Goal: Book appointment/travel/reservation

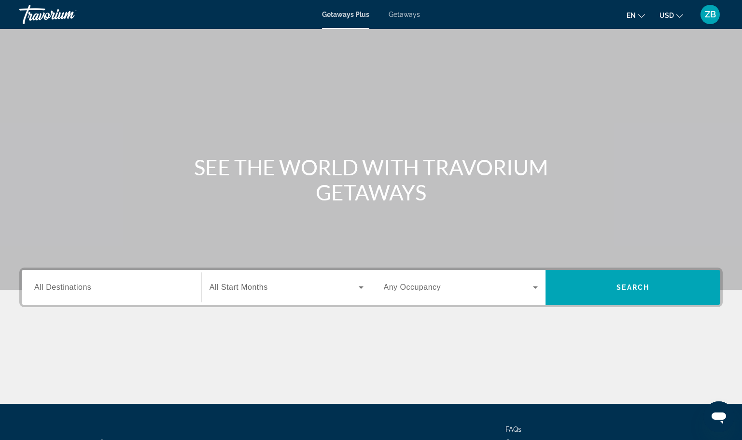
click at [133, 288] on input "Destination All Destinations" at bounding box center [111, 288] width 154 height 12
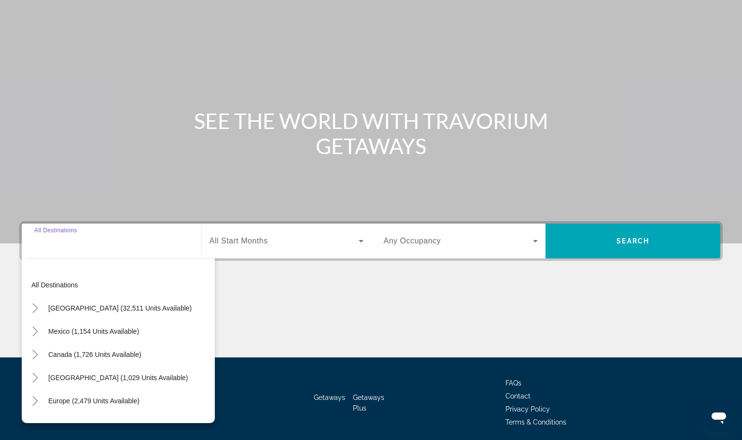
scroll to position [82, 0]
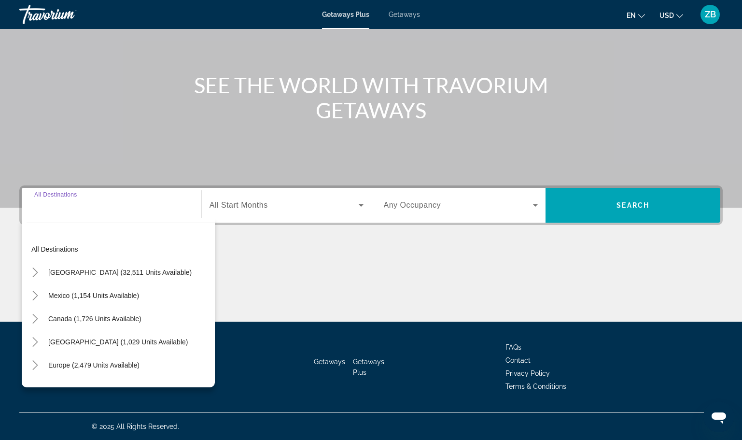
click at [702, 19] on div "ZB" at bounding box center [709, 14] width 19 height 19
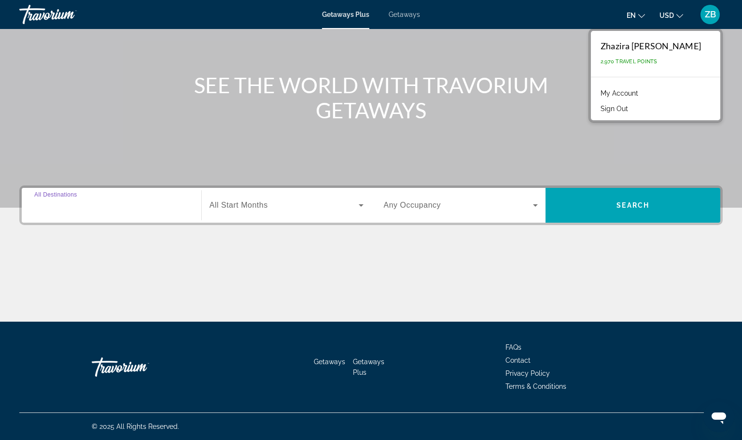
click at [114, 201] on input "Destination All Destinations" at bounding box center [111, 206] width 154 height 12
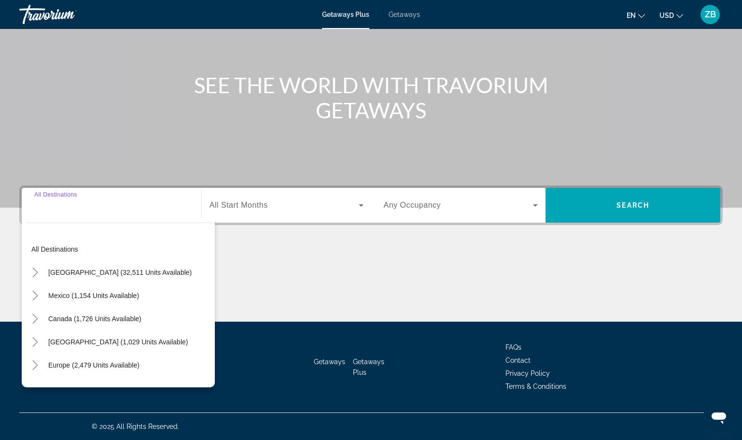
click at [114, 201] on input "Destination All Destinations" at bounding box center [111, 206] width 154 height 12
click at [94, 202] on input "Destination All Destinations" at bounding box center [111, 206] width 154 height 12
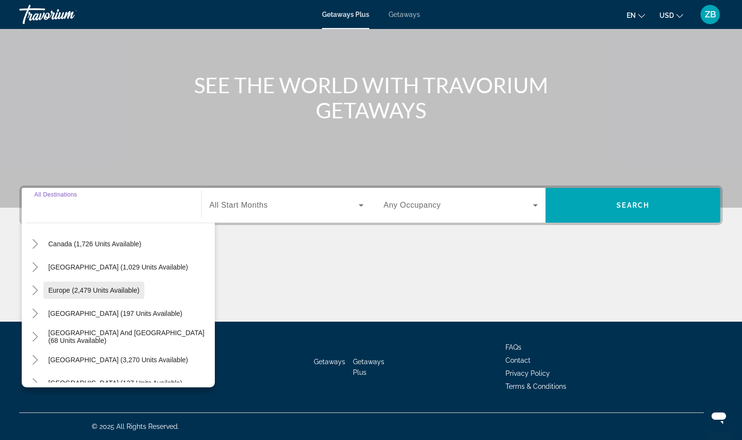
scroll to position [96, 0]
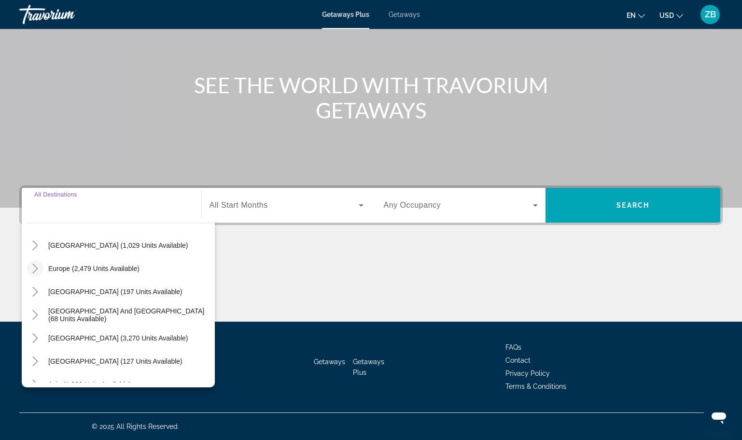
click at [33, 266] on icon "Toggle Europe (2,479 units available)" at bounding box center [35, 268] width 10 height 10
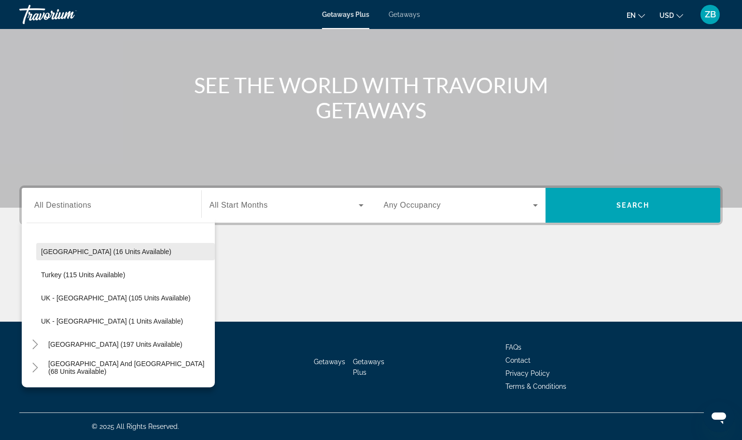
scroll to position [507, 0]
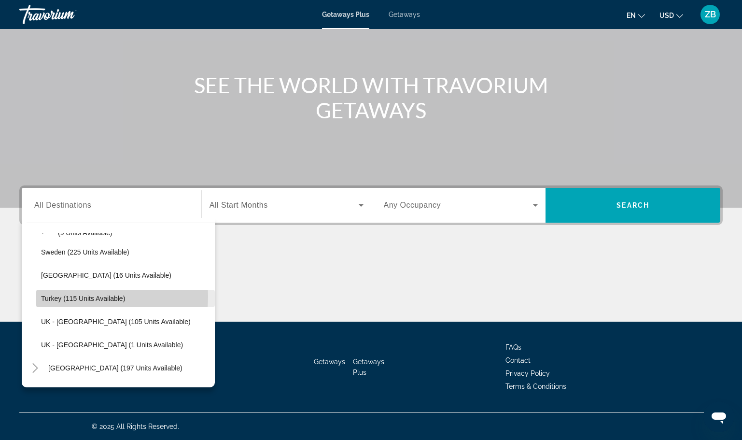
click at [83, 296] on span "Turkey (115 units available)" at bounding box center [83, 298] width 84 height 8
type input "**********"
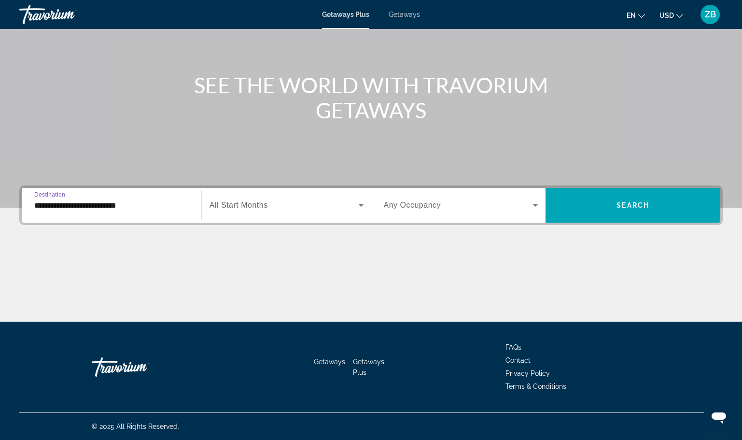
click at [231, 206] on span "All Start Months" at bounding box center [238, 205] width 58 height 8
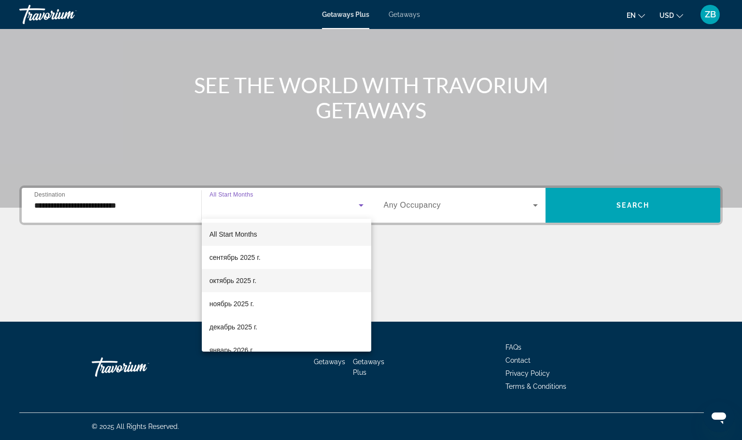
click at [249, 282] on span "октябрь 2025 г." at bounding box center [232, 281] width 47 height 12
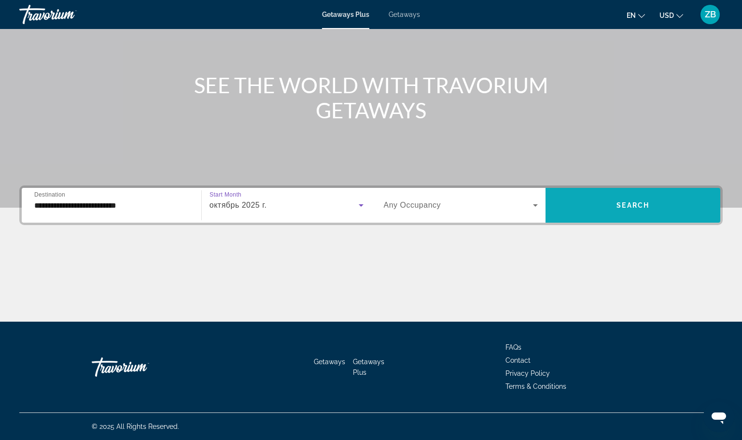
click at [580, 208] on span "Search widget" at bounding box center [632, 204] width 175 height 23
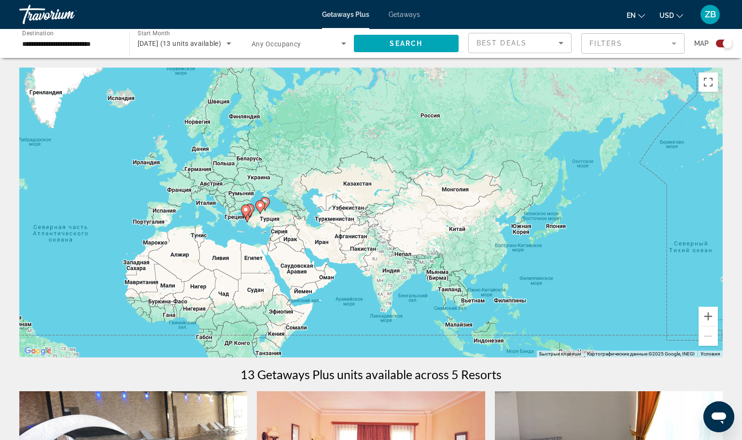
drag, startPoint x: 407, startPoint y: 252, endPoint x: 156, endPoint y: 267, distance: 250.8
click at [121, 288] on div "Чтобы активировать перетаскивание с помощью клавиатуры, нажмите Alt + Ввод. Пос…" at bounding box center [370, 212] width 703 height 289
click at [704, 318] on button "Увеличить" at bounding box center [707, 315] width 19 height 19
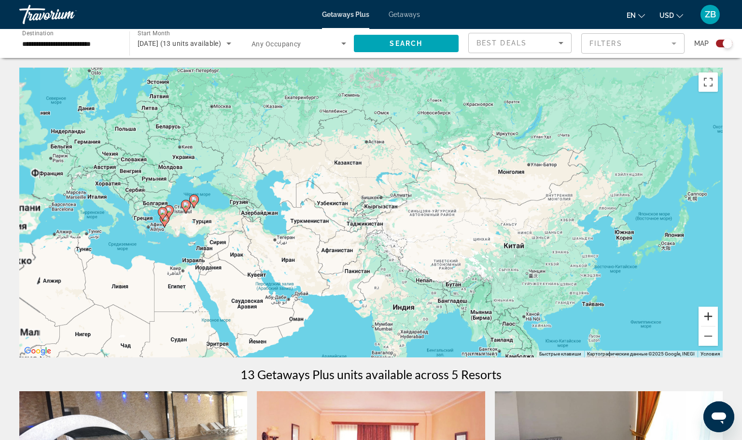
click at [704, 318] on button "Увеличить" at bounding box center [707, 315] width 19 height 19
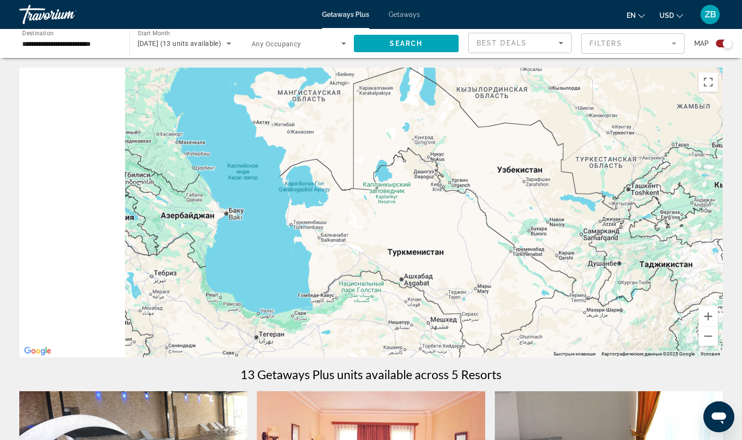
drag, startPoint x: 216, startPoint y: 211, endPoint x: 563, endPoint y: 211, distance: 346.4
click at [587, 211] on div "Main content" at bounding box center [370, 212] width 703 height 289
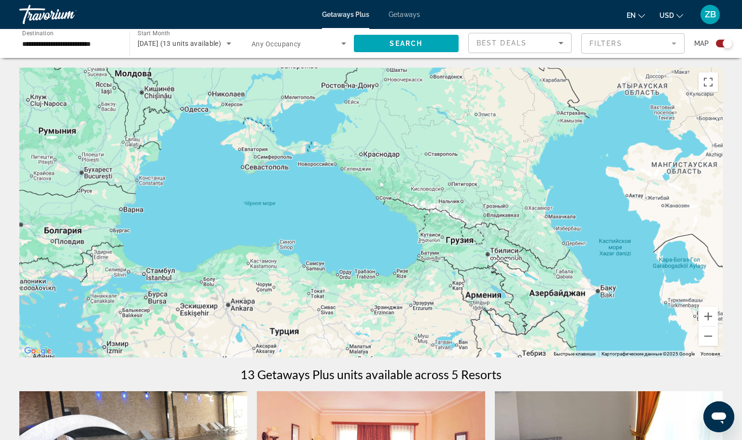
drag, startPoint x: 429, startPoint y: 209, endPoint x: 486, endPoint y: 288, distance: 96.7
click at [486, 288] on div "Main content" at bounding box center [370, 212] width 703 height 289
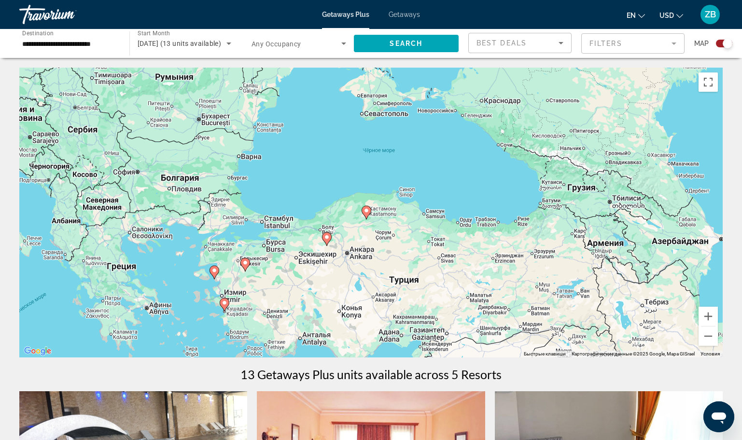
drag, startPoint x: 267, startPoint y: 203, endPoint x: 390, endPoint y: 151, distance: 133.7
click at [390, 151] on div "Чтобы активировать перетаскивание с помощью клавиатуры, нажмите Alt + Ввод. Пос…" at bounding box center [370, 212] width 703 height 289
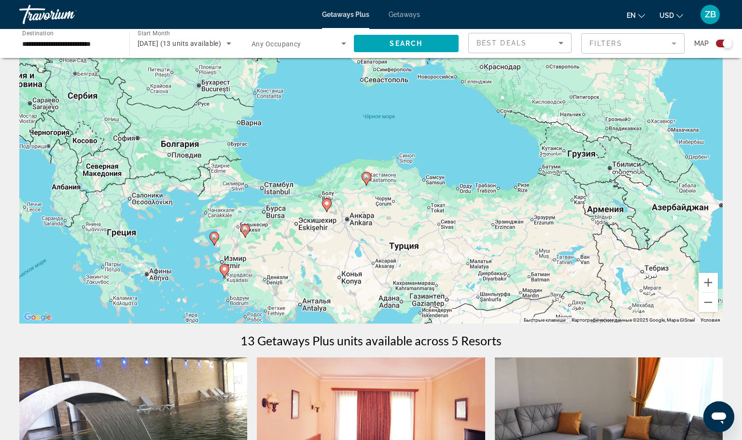
scroll to position [48, 0]
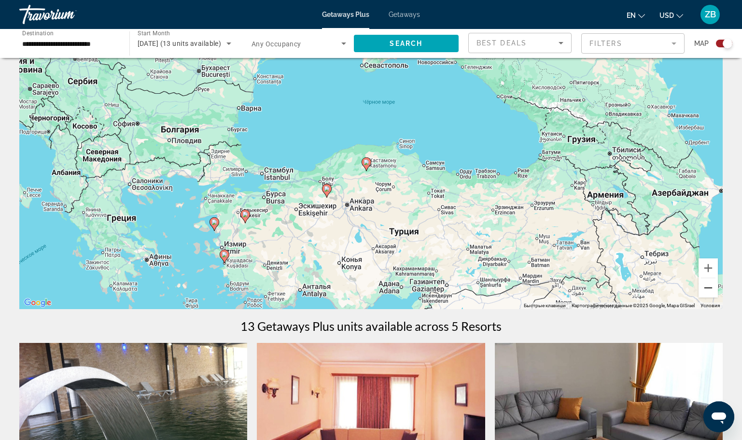
click at [710, 287] on button "Уменьшить" at bounding box center [707, 287] width 19 height 19
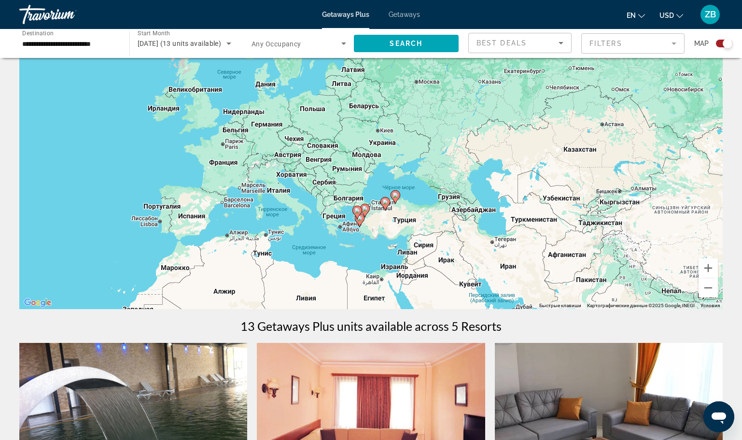
drag, startPoint x: 409, startPoint y: 205, endPoint x: 411, endPoint y: 200, distance: 5.4
click at [411, 200] on div "Чтобы активировать перетаскивание с помощью клавиатуры, нажмите Alt + Ввод. Пос…" at bounding box center [370, 163] width 703 height 289
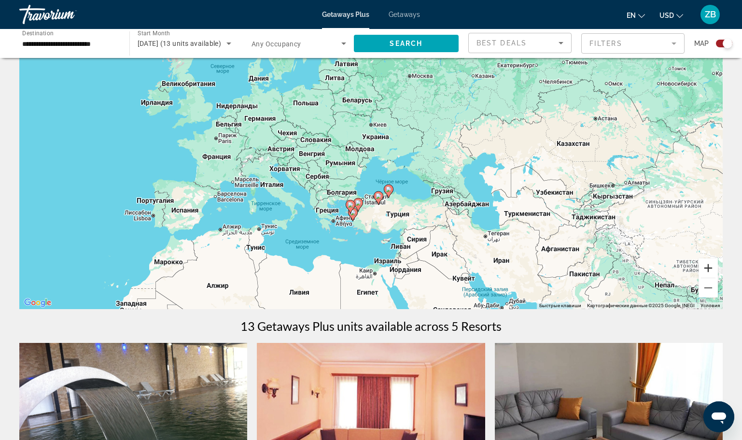
click at [703, 270] on button "Увеличить" at bounding box center [707, 267] width 19 height 19
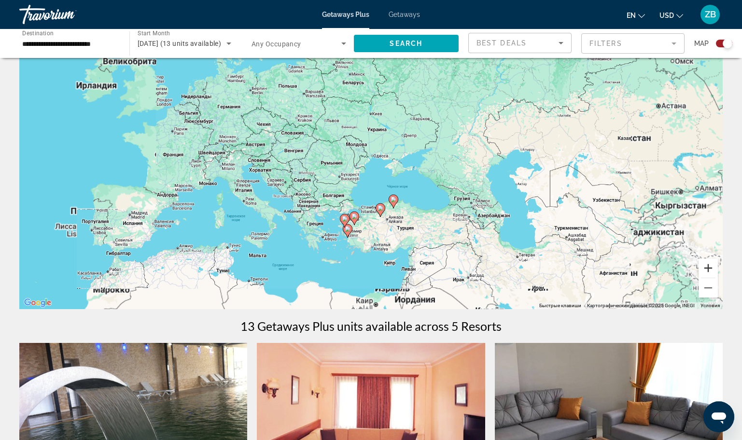
click at [703, 270] on button "Увеличить" at bounding box center [707, 267] width 19 height 19
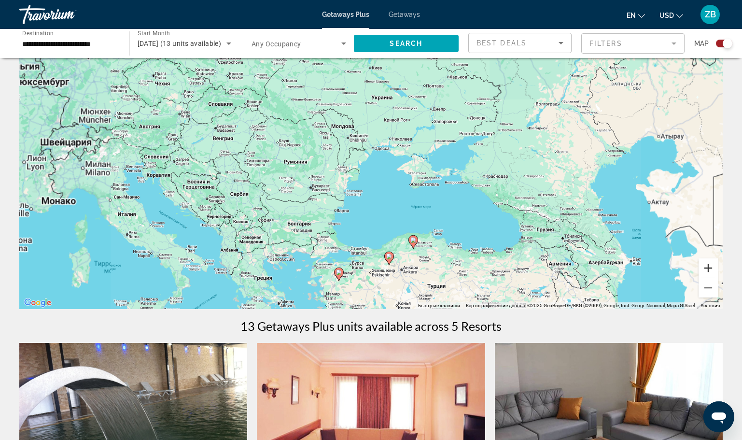
click at [703, 270] on button "Увеличить" at bounding box center [707, 267] width 19 height 19
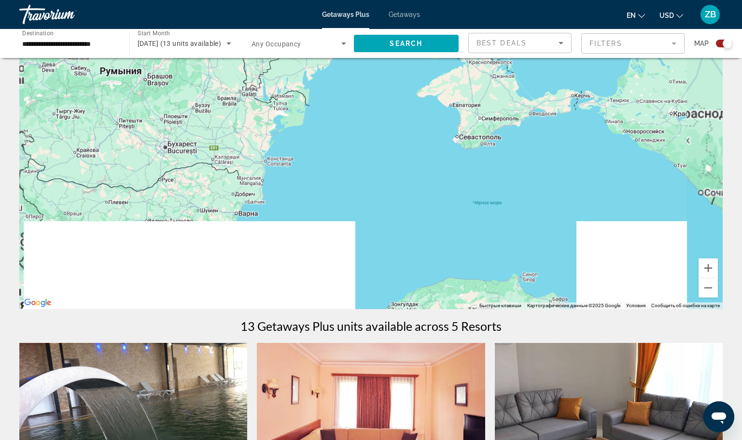
drag, startPoint x: 467, startPoint y: 200, endPoint x: 420, endPoint y: 30, distance: 176.2
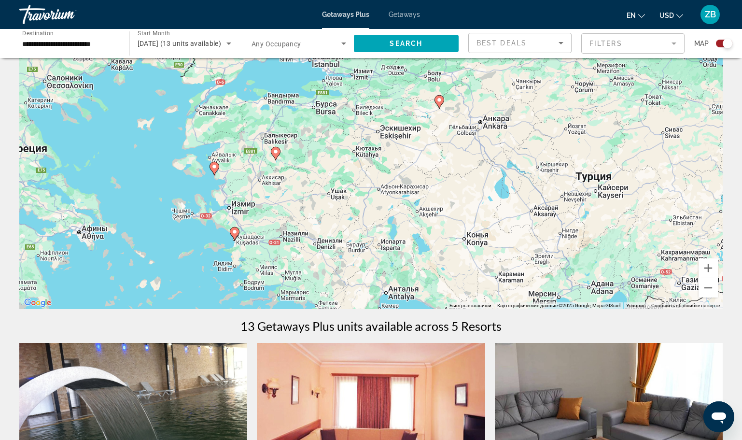
drag, startPoint x: 382, startPoint y: 226, endPoint x: 462, endPoint y: 115, distance: 136.8
click at [462, 115] on div "Чтобы активировать перетаскивание с помощью клавиатуры, нажмите Alt + Ввод. Пос…" at bounding box center [370, 163] width 703 height 289
click at [703, 289] on button "Уменьшить" at bounding box center [707, 287] width 19 height 19
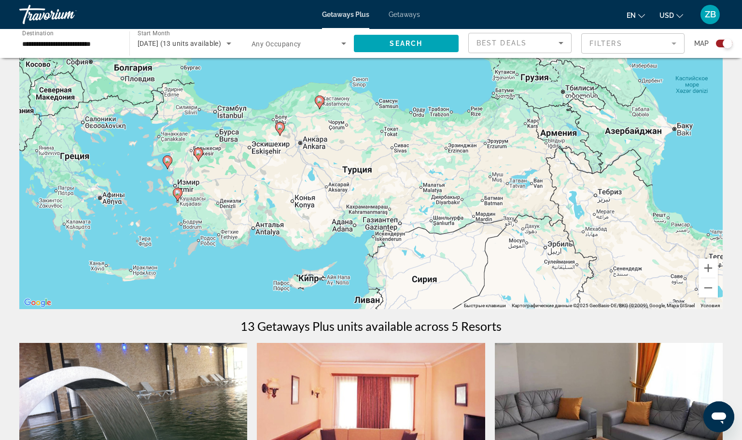
drag, startPoint x: 401, startPoint y: 160, endPoint x: 275, endPoint y: 160, distance: 125.9
click at [275, 160] on div "Чтобы активировать перетаскивание с помощью клавиатуры, нажмите Alt + Ввод. Пос…" at bounding box center [370, 163] width 703 height 289
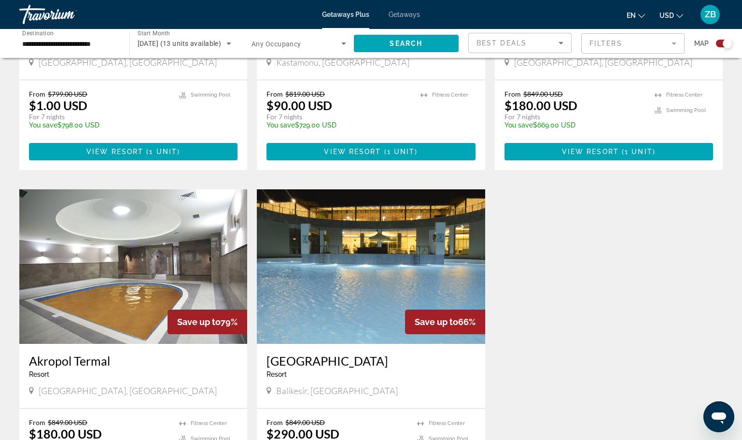
scroll to position [531, 0]
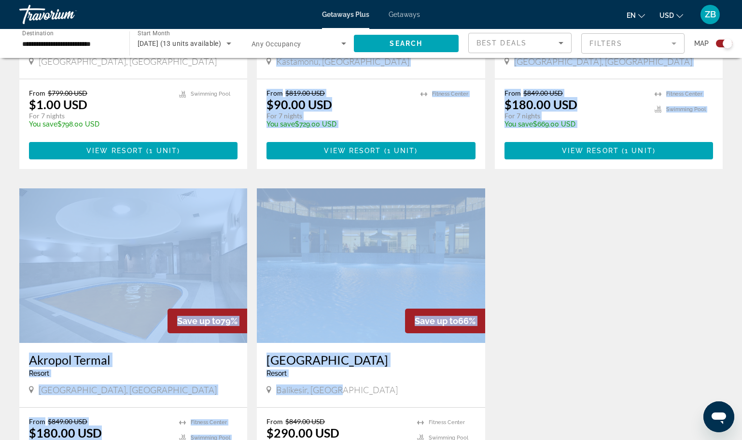
drag, startPoint x: 339, startPoint y: 391, endPoint x: 2, endPoint y: 142, distance: 419.2
click at [2, 142] on div "← Переместить влево → Переместить вправо ↑ Переместить вверх ↓ Переместить вниз…" at bounding box center [371, 36] width 742 height 999
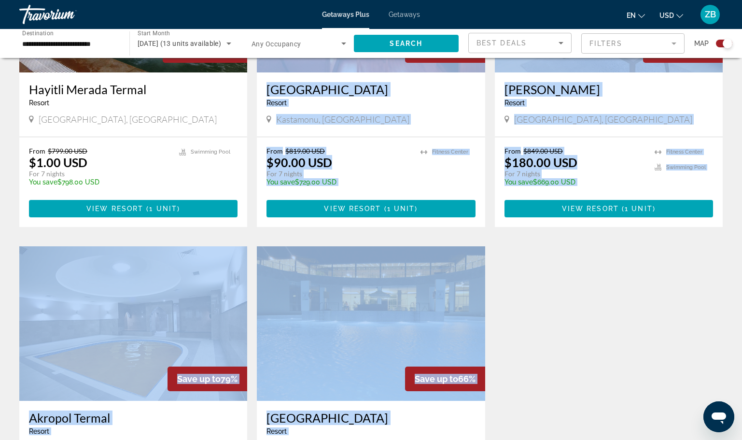
scroll to position [145, 0]
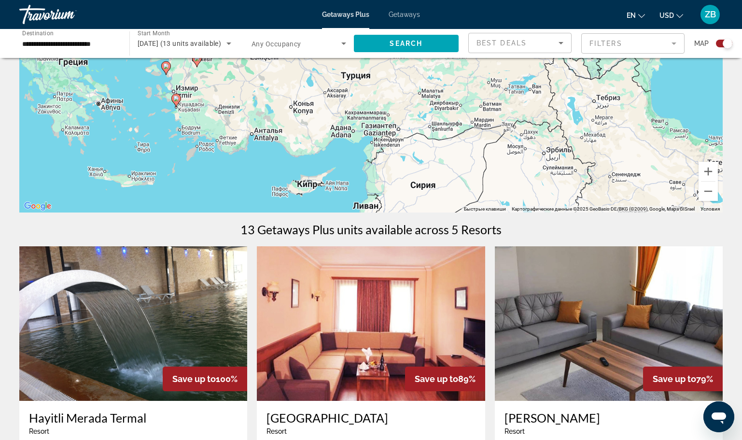
click at [67, 48] on input "**********" at bounding box center [69, 44] width 95 height 12
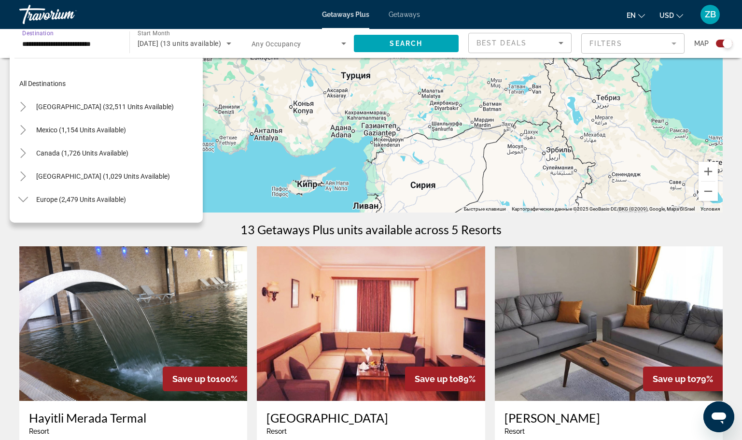
scroll to position [0, 0]
click at [22, 106] on icon "Toggle United States (32,511 units available)" at bounding box center [23, 108] width 10 height 10
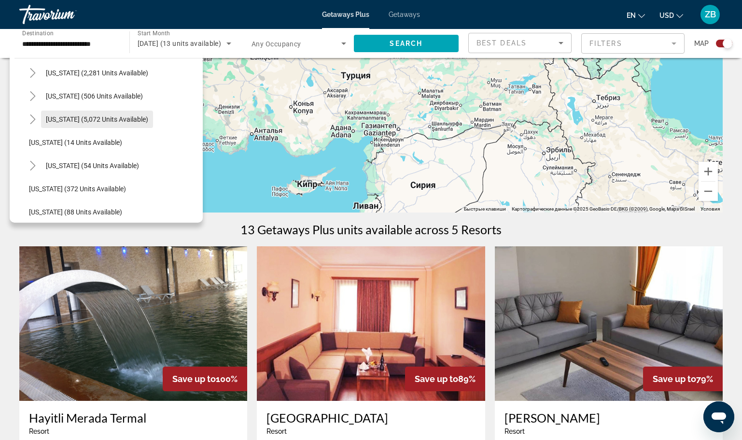
scroll to position [48, 0]
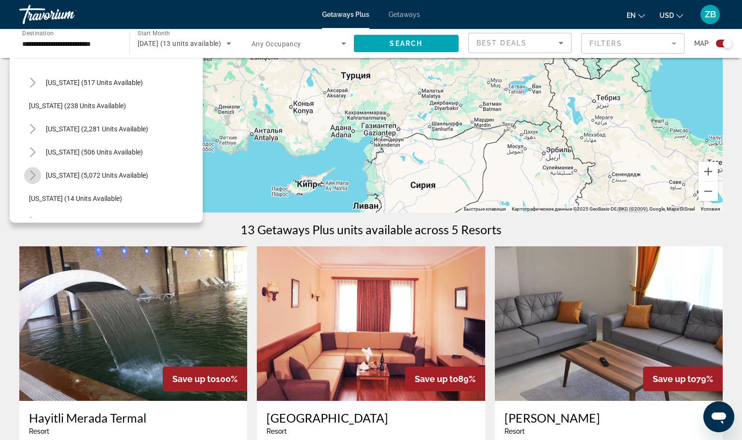
click at [32, 173] on icon "Toggle Florida (5,072 units available)" at bounding box center [33, 175] width 10 height 10
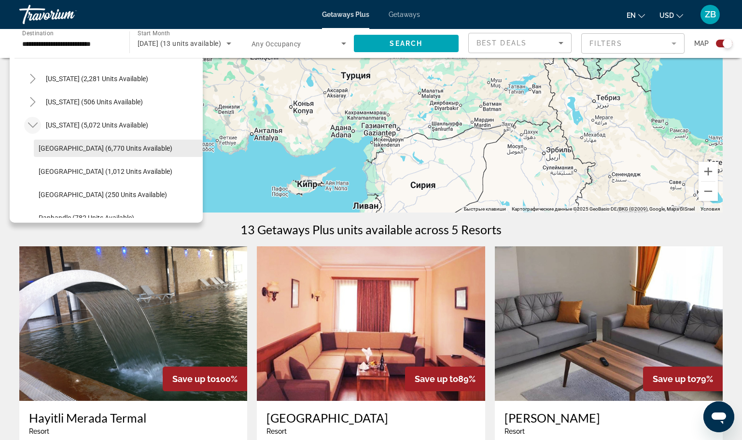
scroll to position [145, 0]
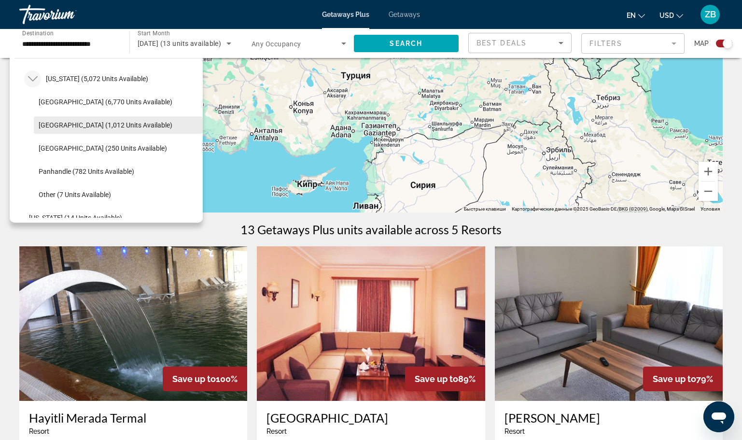
click at [125, 118] on span "Search widget" at bounding box center [118, 124] width 169 height 23
type input "**********"
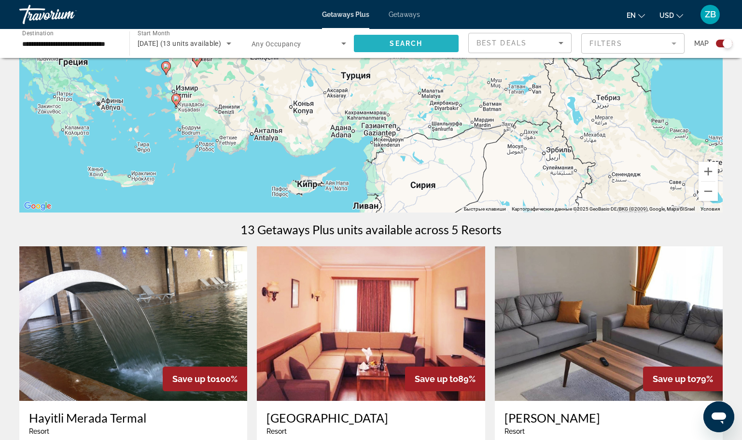
click at [399, 40] on span "Search" at bounding box center [405, 44] width 33 height 8
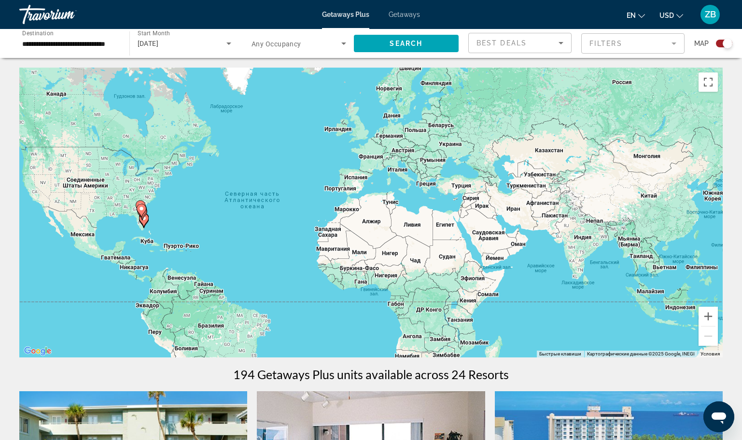
drag, startPoint x: 122, startPoint y: 232, endPoint x: 152, endPoint y: 203, distance: 42.3
click at [150, 204] on div "Чтобы активировать перетаскивание с помощью клавиатуры, нажмите Alt + Ввод. Пос…" at bounding box center [370, 212] width 703 height 289
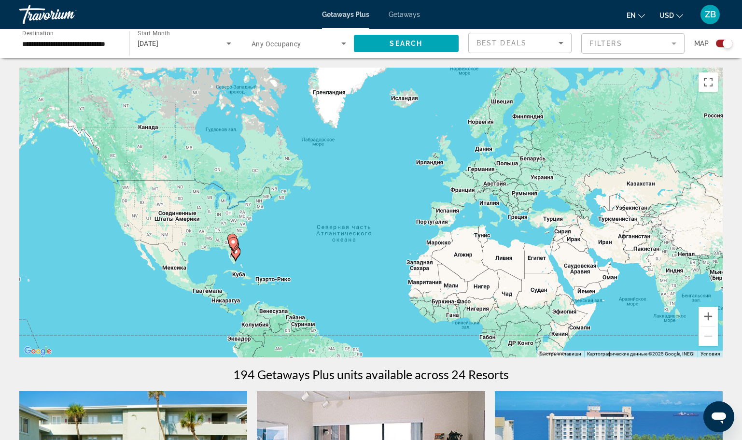
drag, startPoint x: 136, startPoint y: 222, endPoint x: 218, endPoint y: 262, distance: 91.3
click at [208, 266] on div "Чтобы активировать перетаскивание с помощью клавиатуры, нажмите Alt + Ввод. Пос…" at bounding box center [370, 212] width 703 height 289
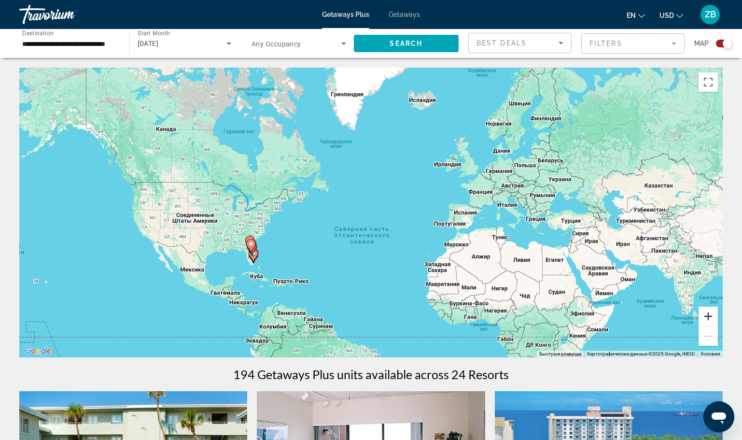
click at [708, 314] on button "Увеличить" at bounding box center [707, 315] width 19 height 19
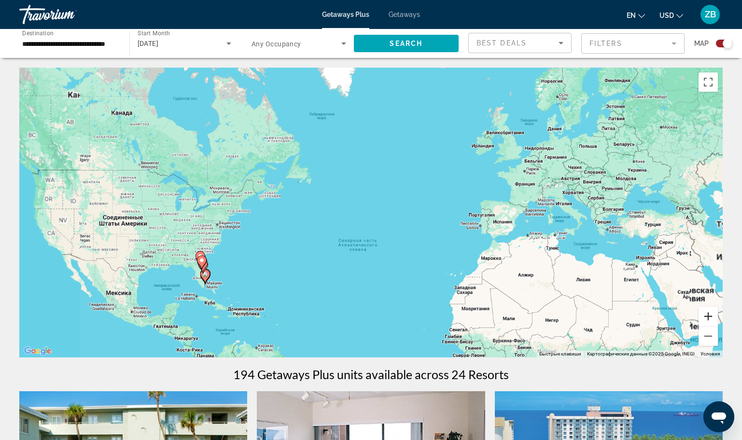
click at [708, 312] on button "Увеличить" at bounding box center [707, 315] width 19 height 19
drag, startPoint x: 708, startPoint y: 312, endPoint x: 695, endPoint y: 309, distance: 13.3
click at [707, 311] on button "Увеличить" at bounding box center [707, 315] width 19 height 19
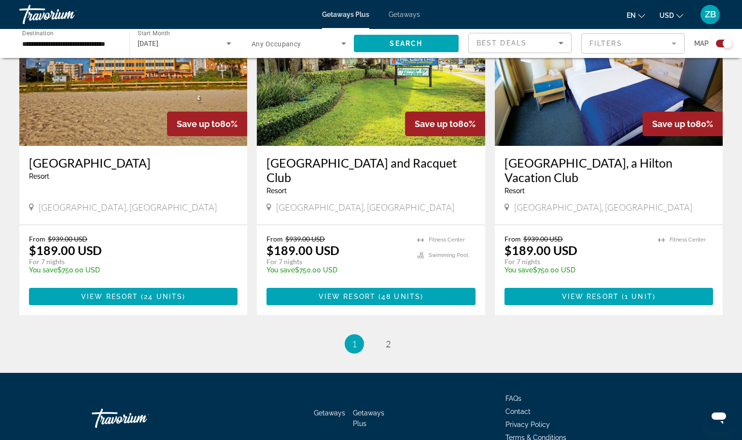
scroll to position [1478, 0]
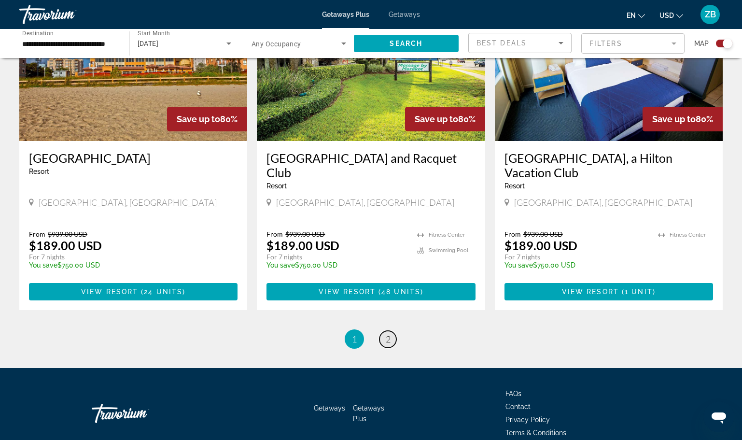
click at [386, 333] on span "2" at bounding box center [387, 338] width 5 height 11
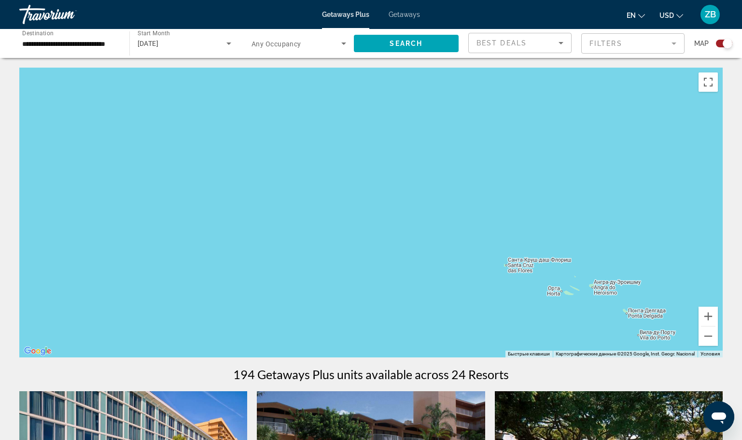
click at [42, 9] on div "Travorium" at bounding box center [67, 14] width 96 height 25
